Goal: Task Accomplishment & Management: Use online tool/utility

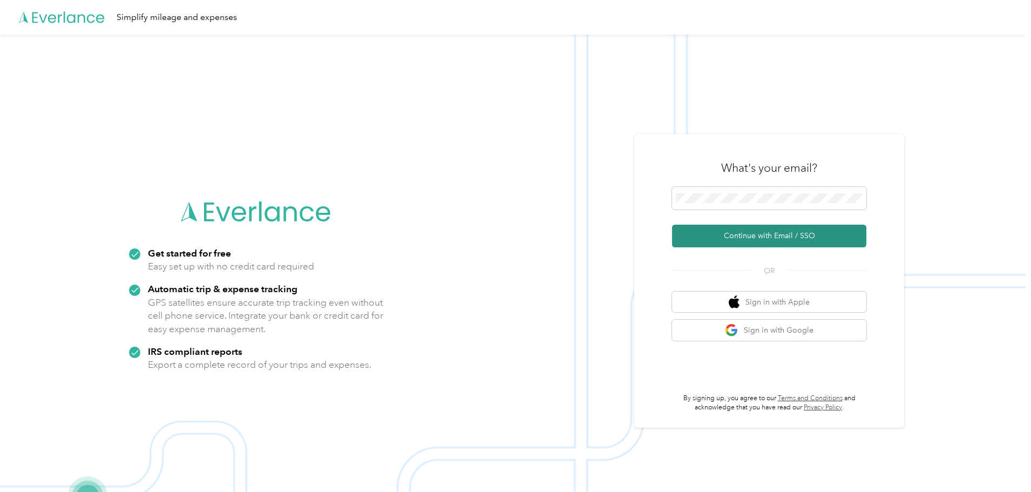
click at [712, 238] on button "Continue with Email / SSO" at bounding box center [769, 236] width 194 height 23
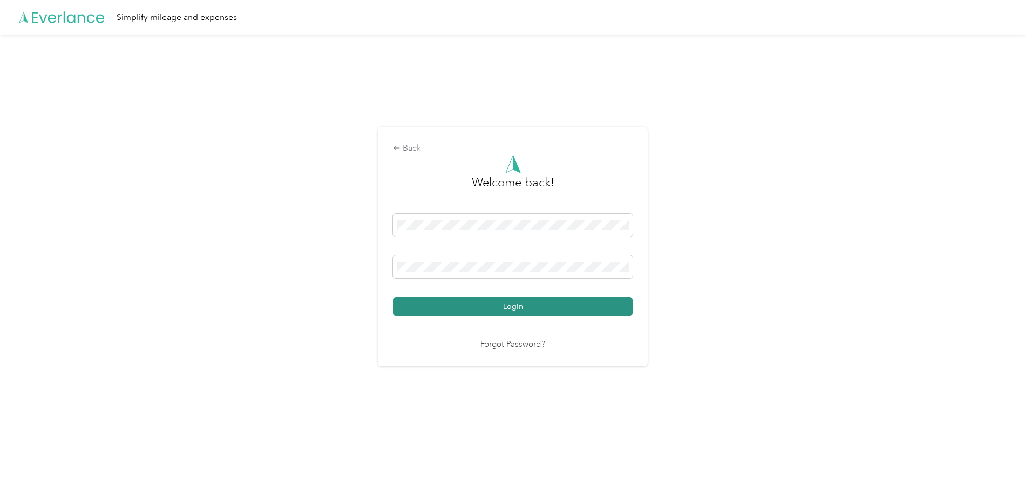
click at [501, 305] on button "Login" at bounding box center [513, 306] width 240 height 19
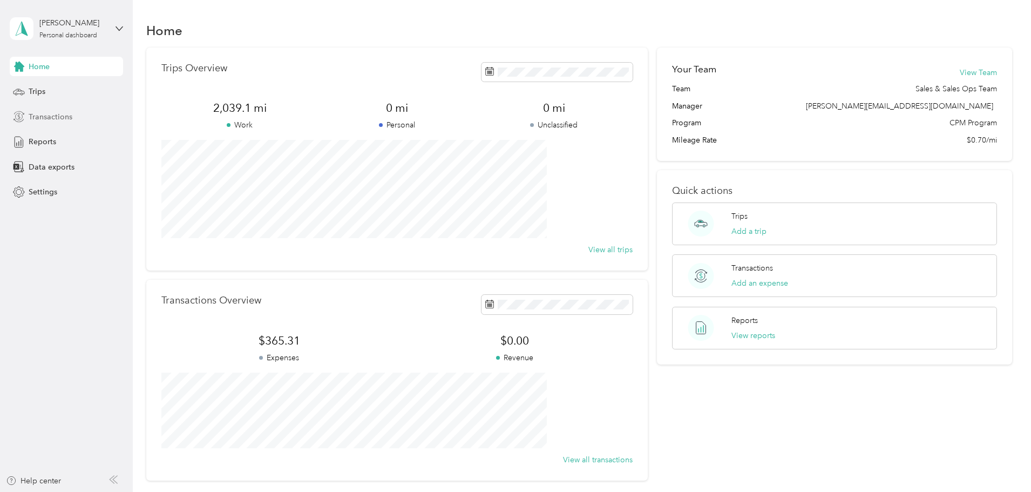
click at [40, 118] on span "Transactions" at bounding box center [51, 116] width 44 height 11
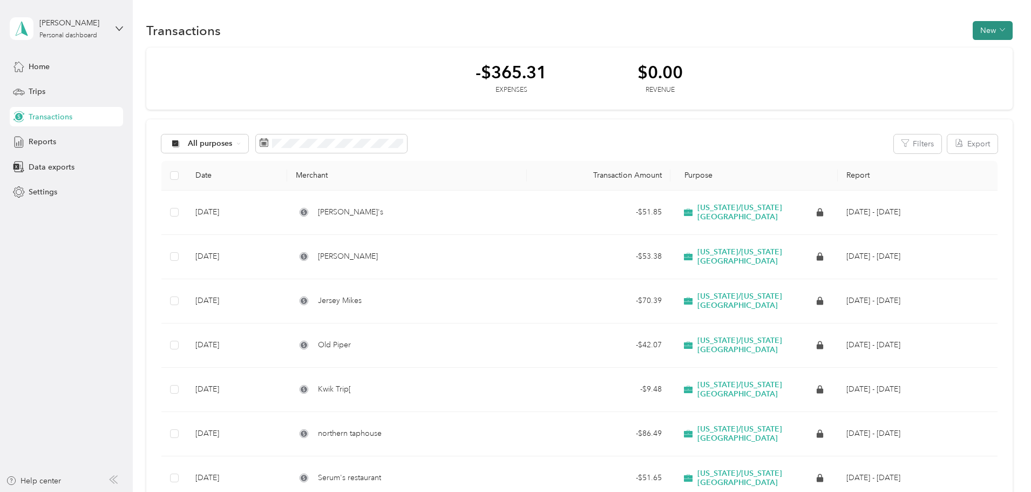
click at [973, 31] on button "New" at bounding box center [993, 30] width 40 height 19
click at [913, 49] on span "Expense" at bounding box center [915, 50] width 29 height 11
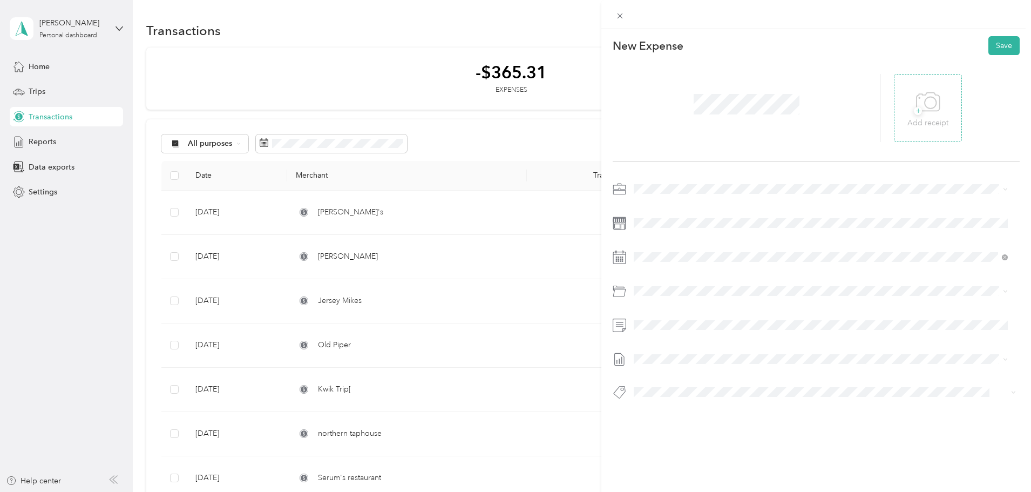
click at [927, 102] on icon at bounding box center [928, 102] width 24 height 30
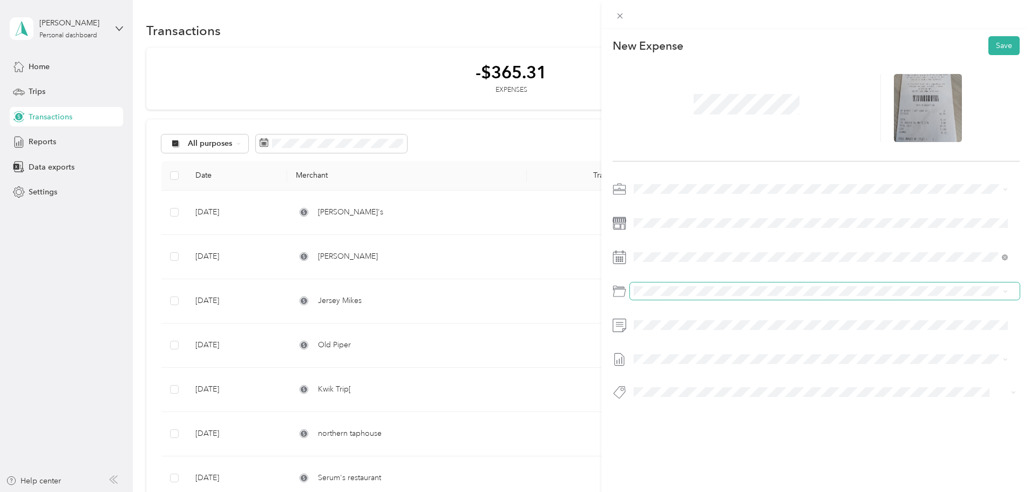
click at [664, 284] on span at bounding box center [825, 290] width 390 height 17
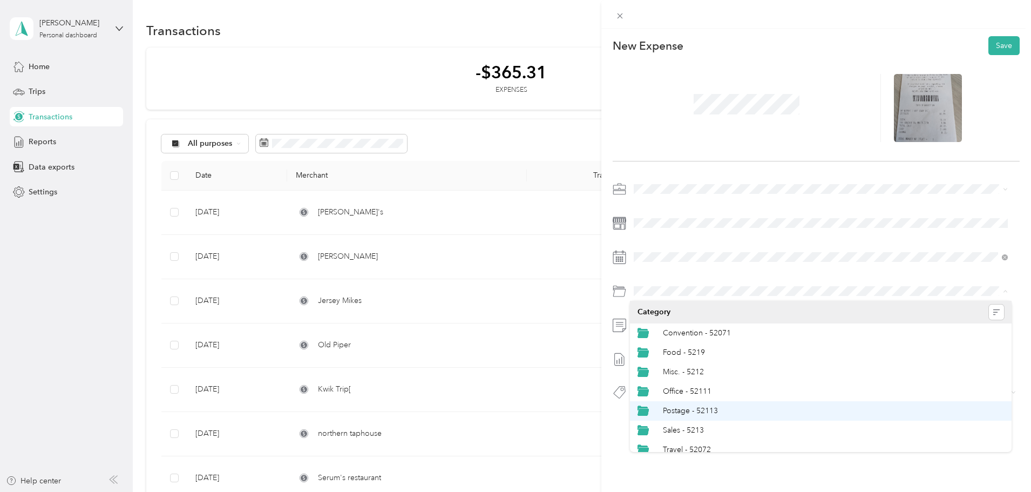
scroll to position [8, 0]
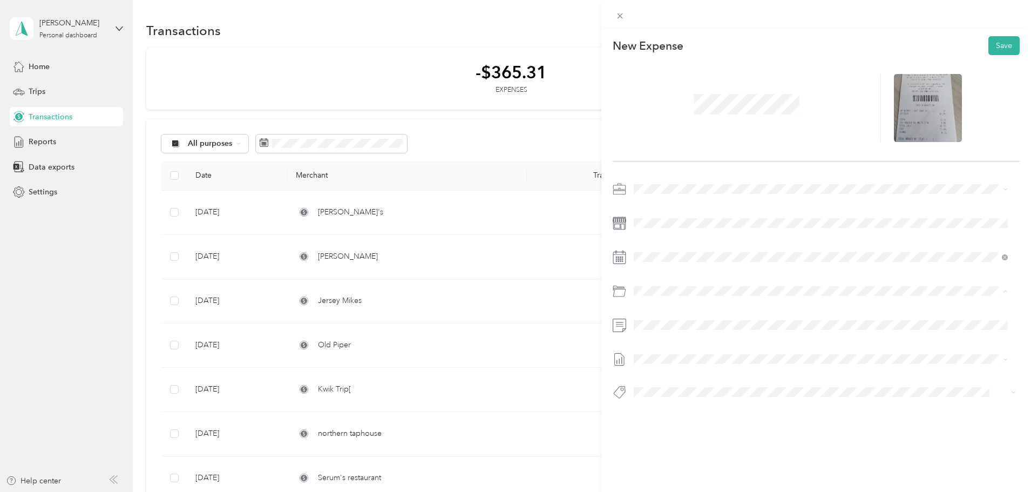
click at [673, 361] on span "Misc. - 5212" at bounding box center [683, 364] width 41 height 9
click at [995, 44] on button "Save" at bounding box center [1004, 45] width 31 height 19
